Goal: Transaction & Acquisition: Purchase product/service

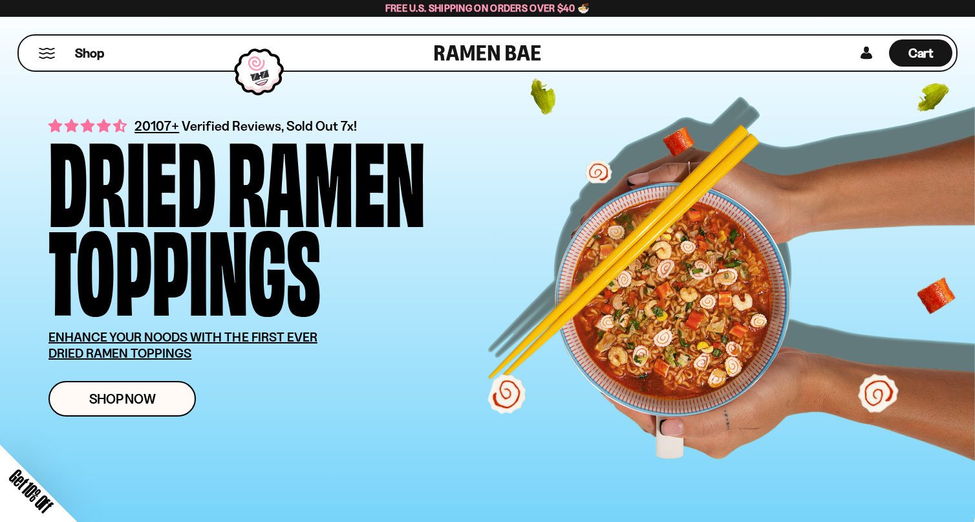
click at [145, 404] on div "Close dialog FREE SHIPPING FOR ALL US ORDERS OVER $40+ Email CONTINUE ******" at bounding box center [487, 261] width 975 height 522
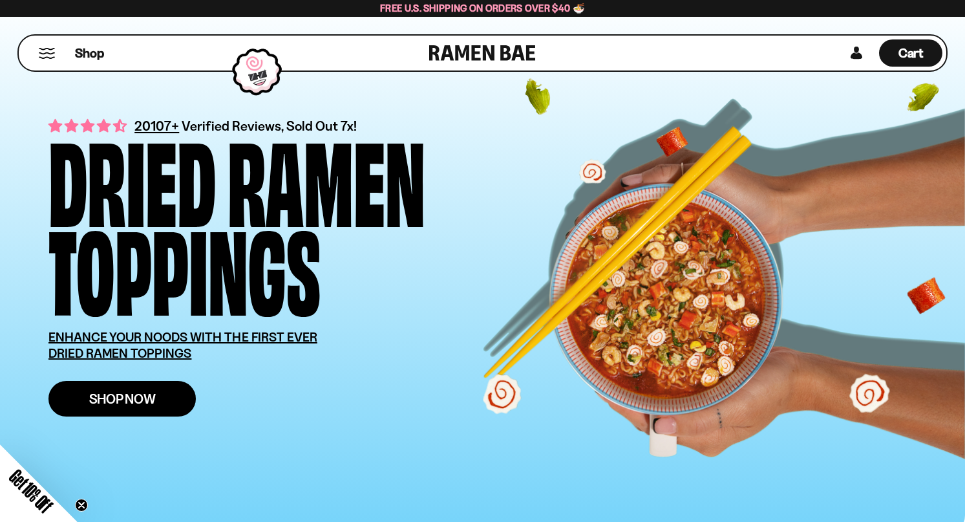
click at [174, 391] on link "Shop Now" at bounding box center [121, 399] width 147 height 36
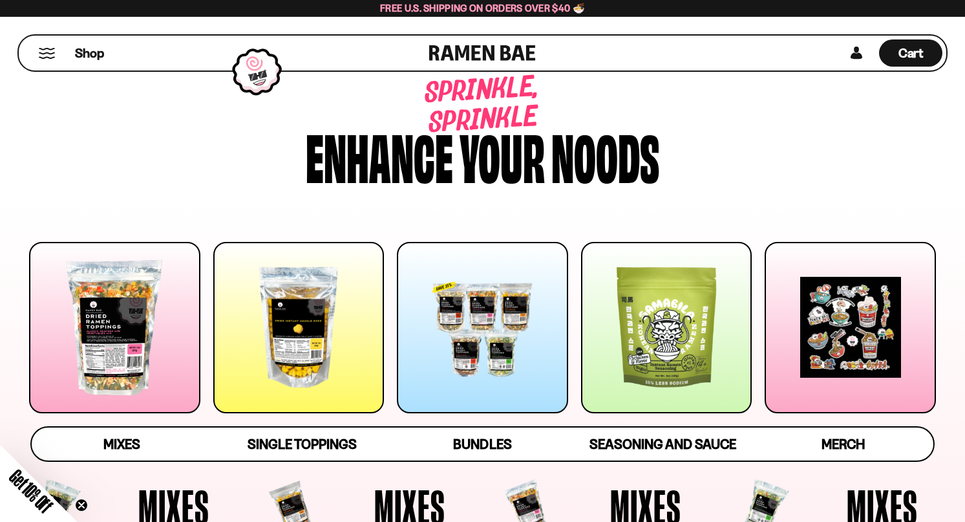
click at [361, 323] on div at bounding box center [298, 327] width 171 height 171
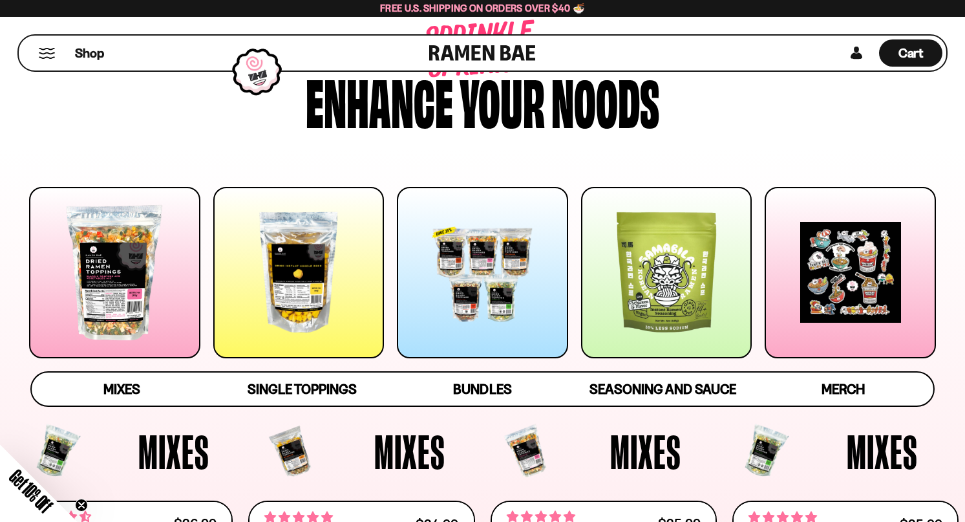
scroll to position [155, 0]
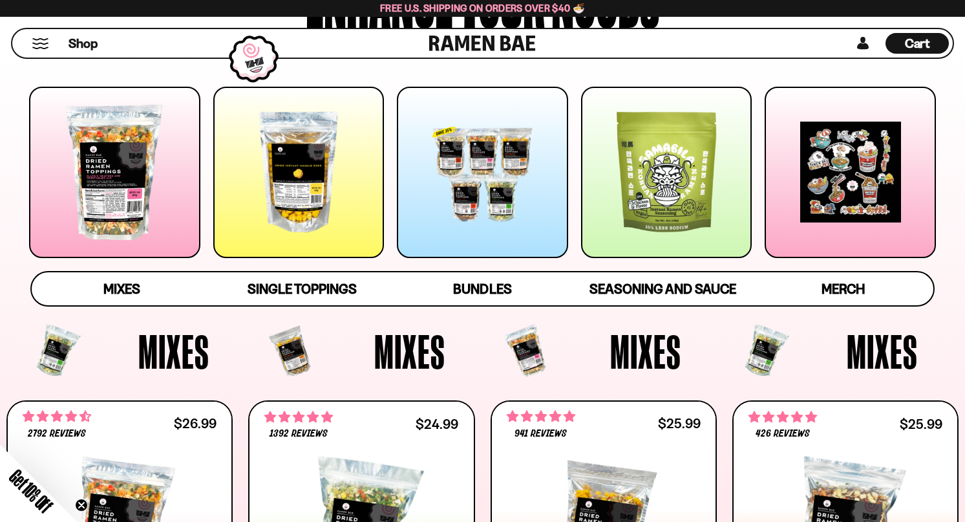
click at [666, 202] on div at bounding box center [666, 172] width 171 height 171
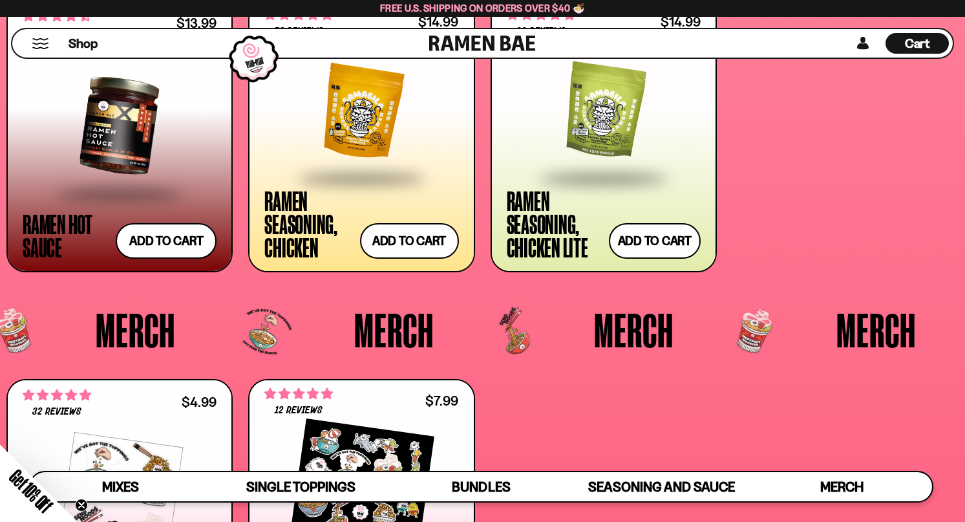
scroll to position [3065, 0]
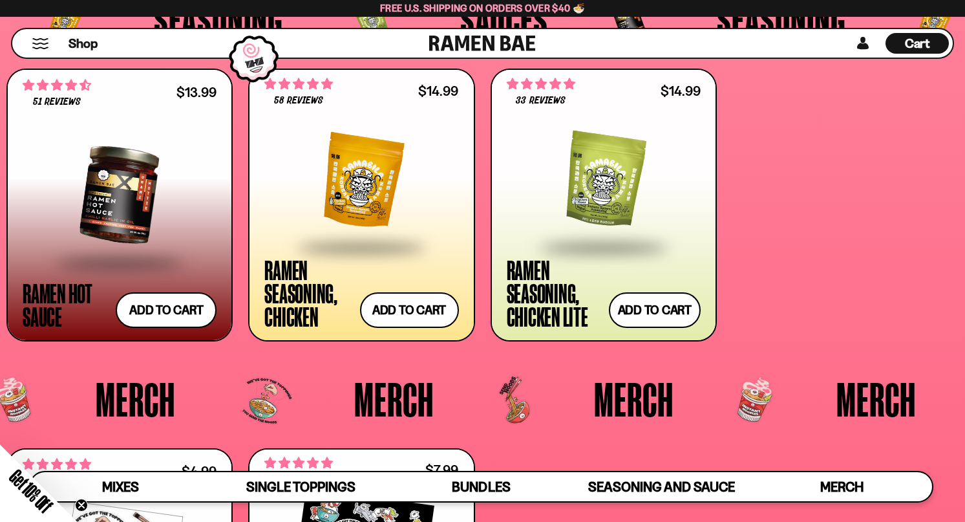
click at [109, 186] on div at bounding box center [120, 195] width 194 height 133
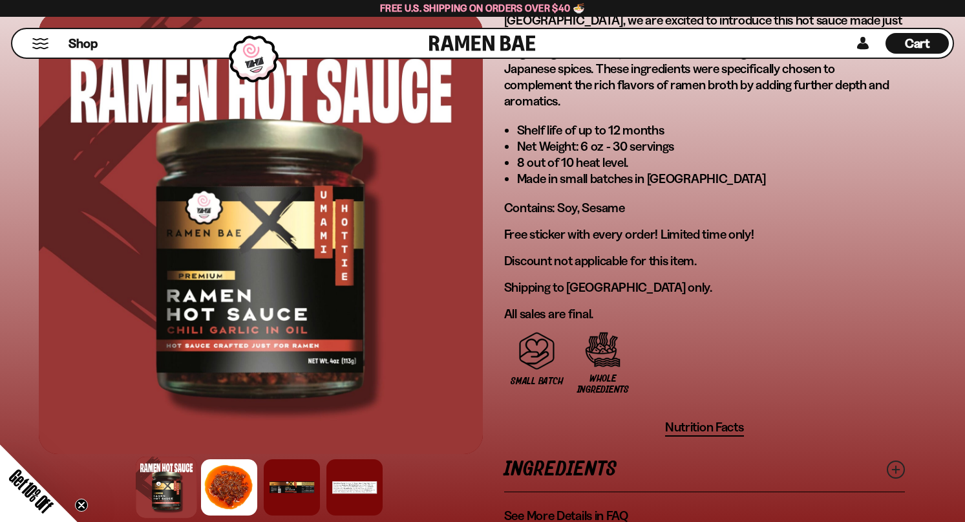
scroll to position [1006, 0]
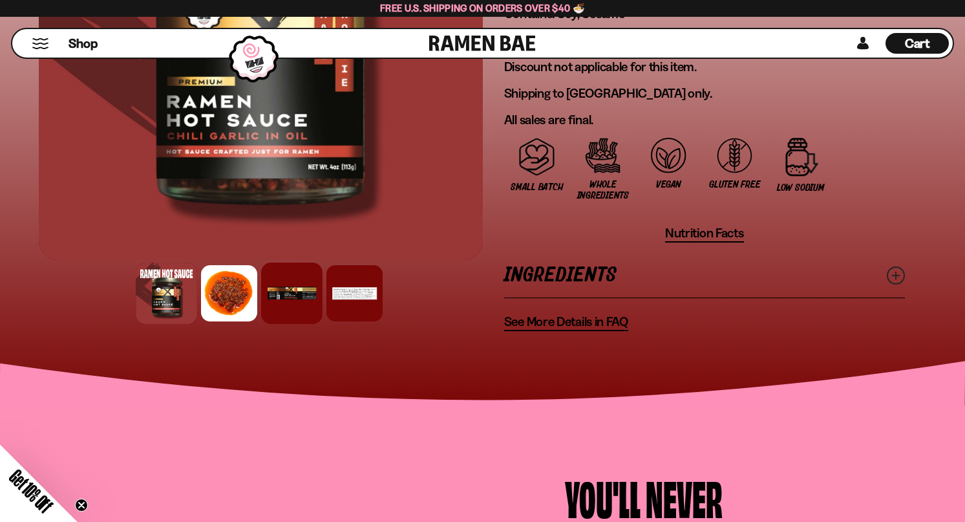
click at [292, 269] on div at bounding box center [291, 293] width 61 height 61
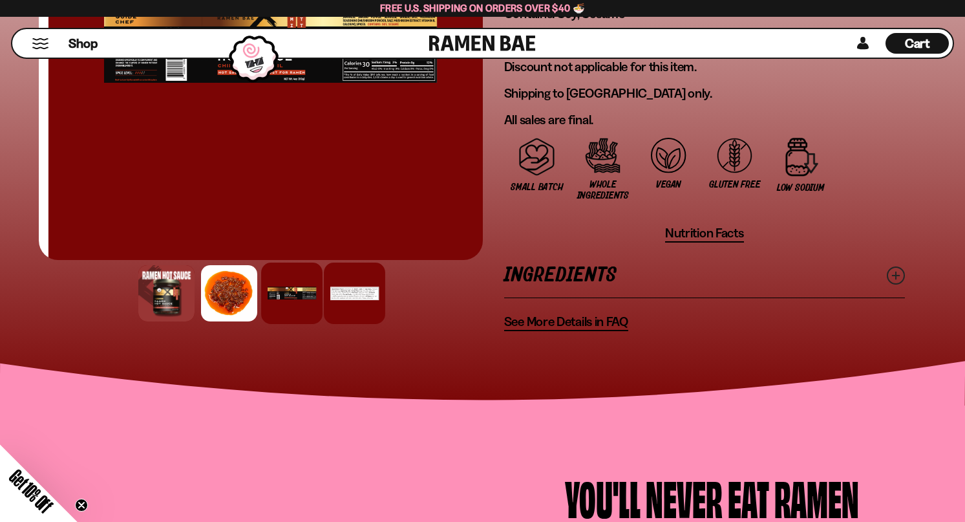
click at [347, 278] on div at bounding box center [354, 293] width 61 height 61
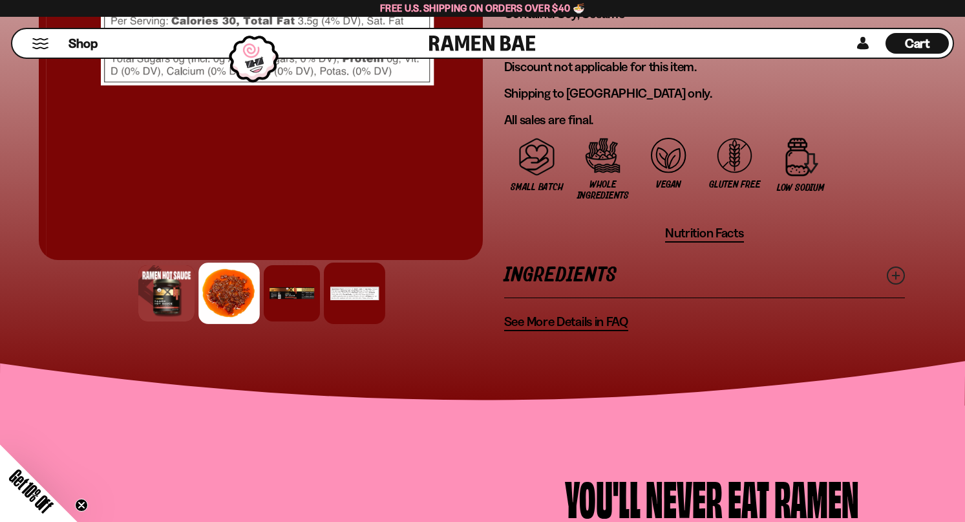
click at [200, 275] on div at bounding box center [229, 293] width 61 height 61
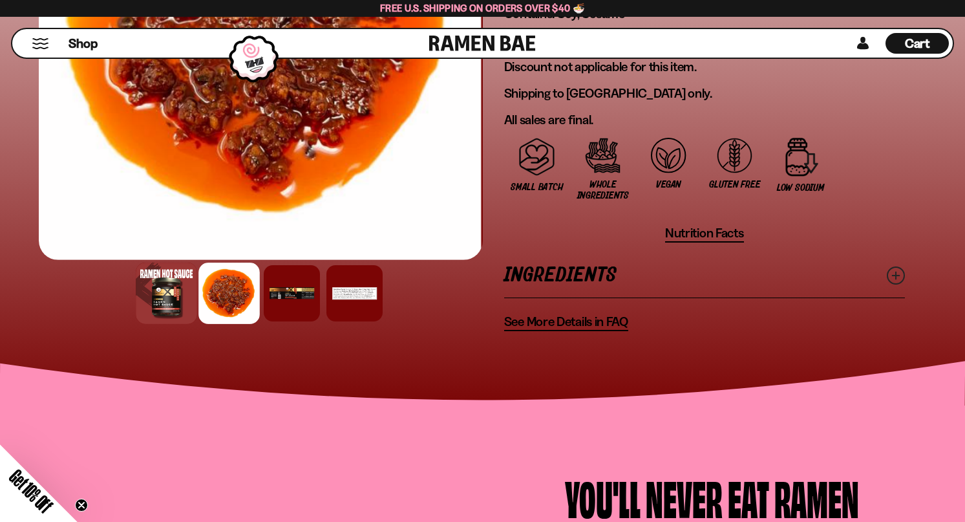
click at [182, 286] on div at bounding box center [166, 293] width 61 height 61
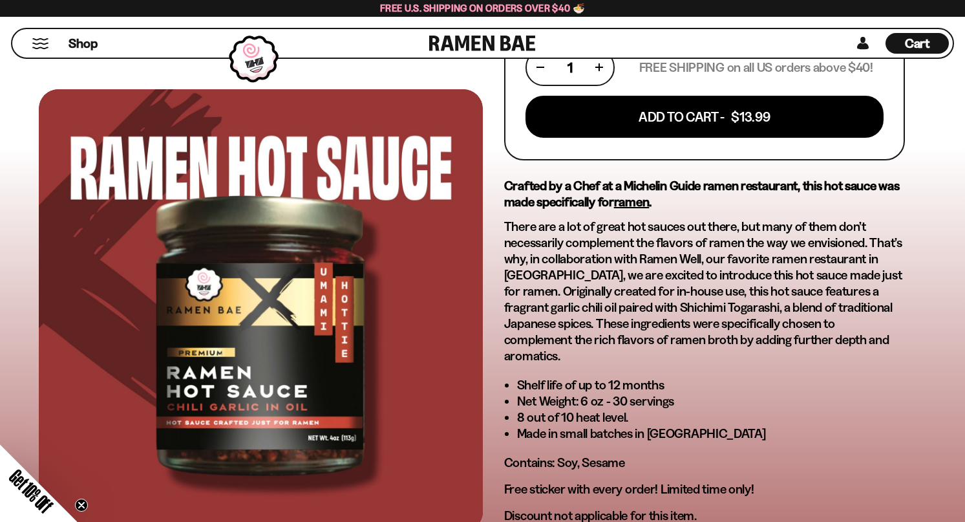
scroll to position [0, 0]
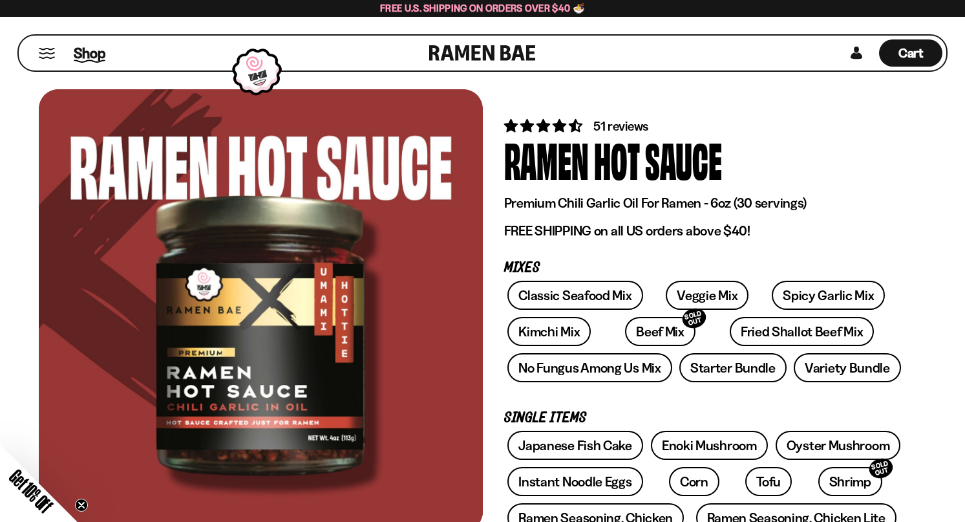
click at [87, 51] on span "Shop" at bounding box center [90, 52] width 32 height 19
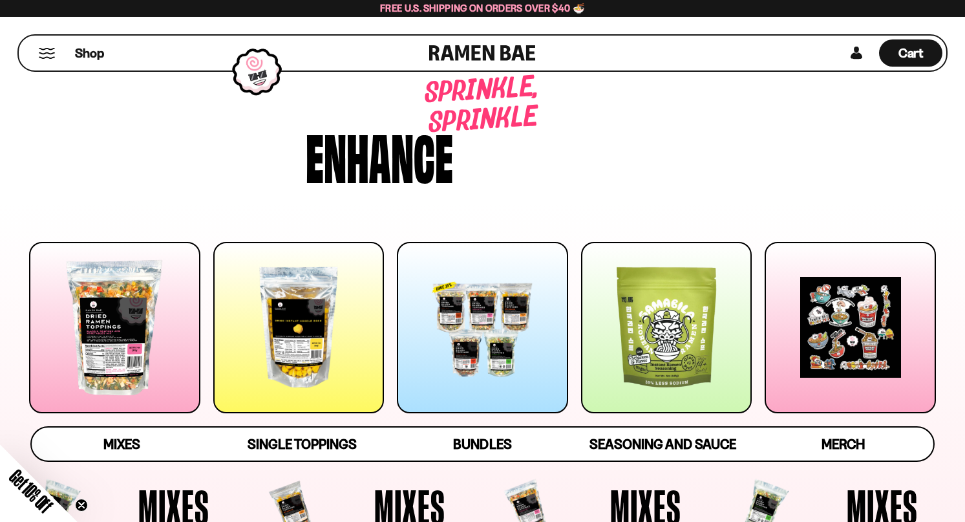
click at [47, 48] on button "Mobile Menu Trigger" at bounding box center [46, 53] width 17 height 11
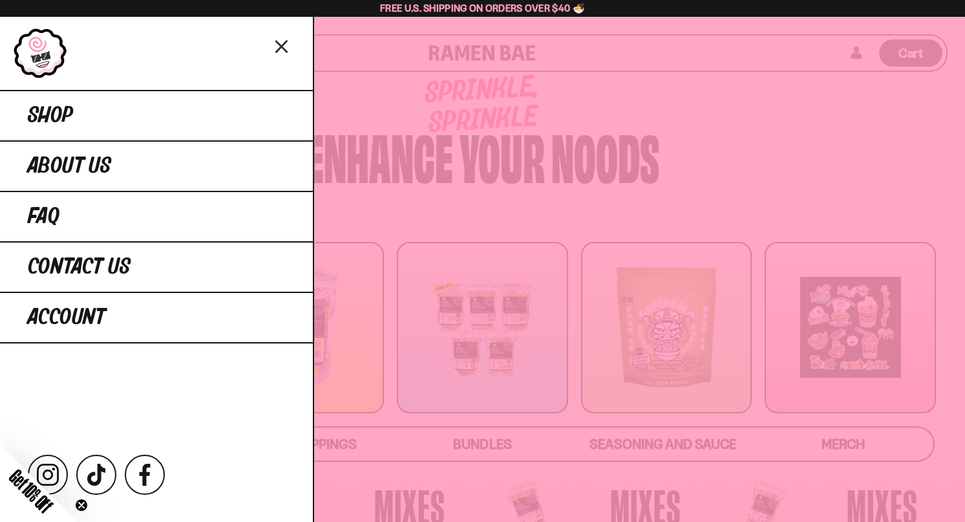
click at [287, 38] on icon "Close menu" at bounding box center [282, 46] width 23 height 25
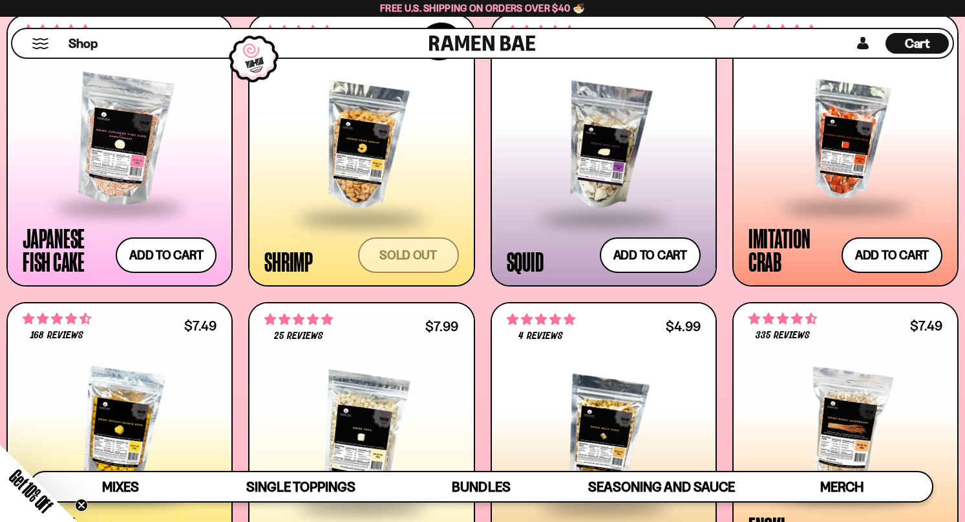
scroll to position [1214, 0]
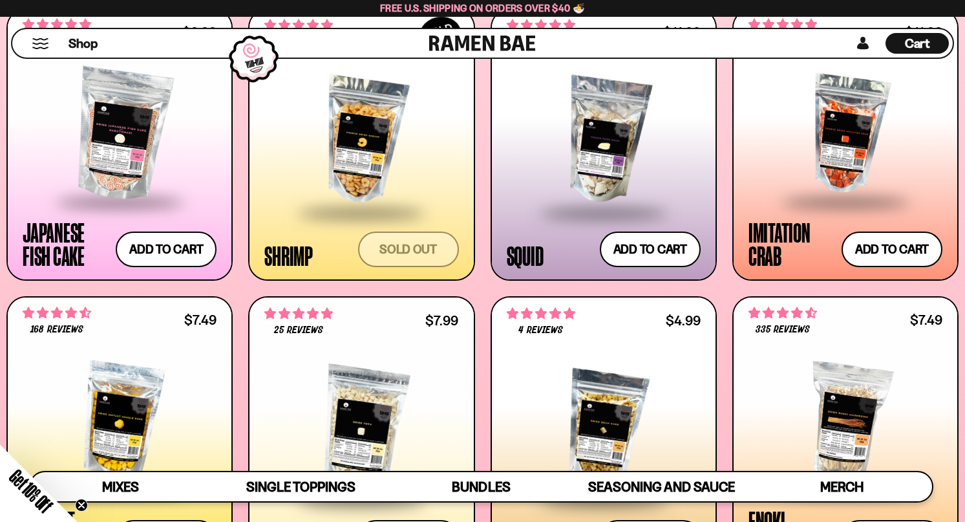
click at [366, 157] on div at bounding box center [361, 141] width 194 height 142
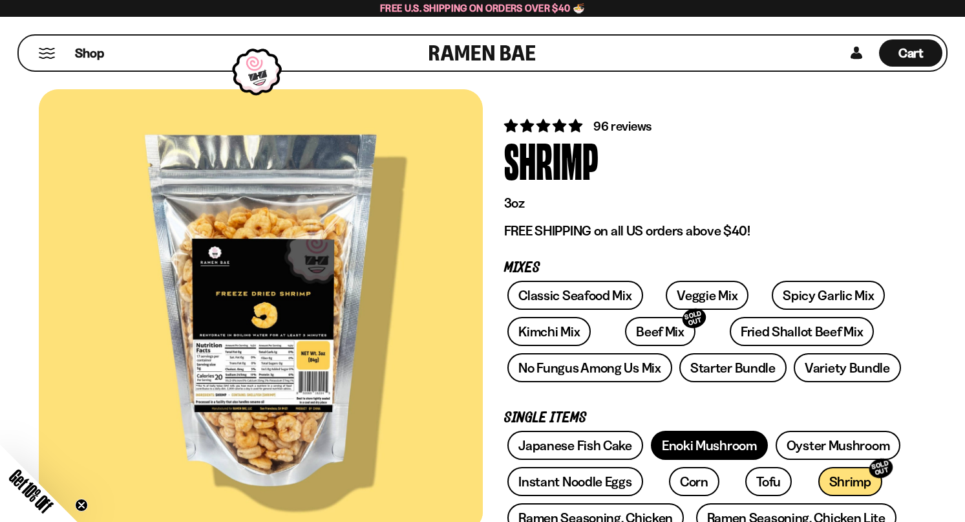
click at [724, 446] on link "Enoki Mushroom" at bounding box center [709, 445] width 117 height 29
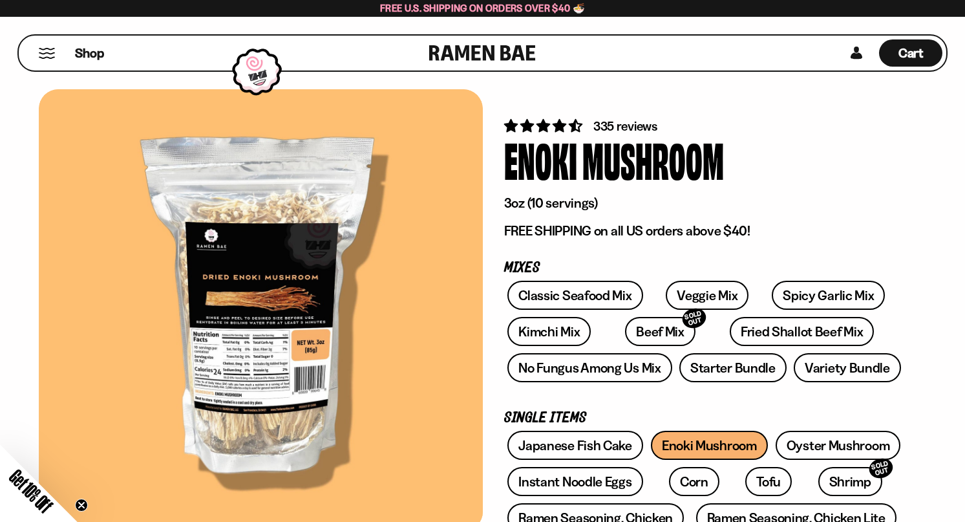
click at [495, 56] on link at bounding box center [482, 53] width 107 height 35
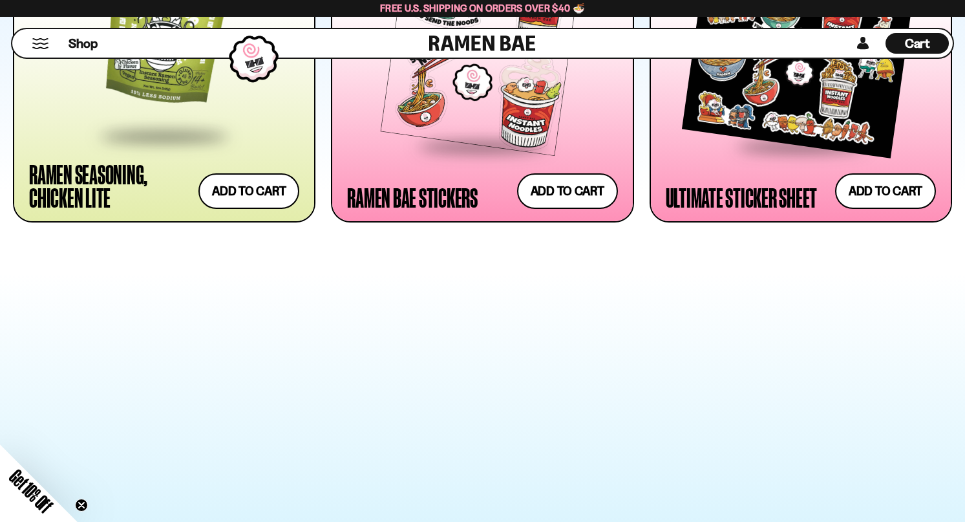
scroll to position [3125, 0]
